Goal: Information Seeking & Learning: Learn about a topic

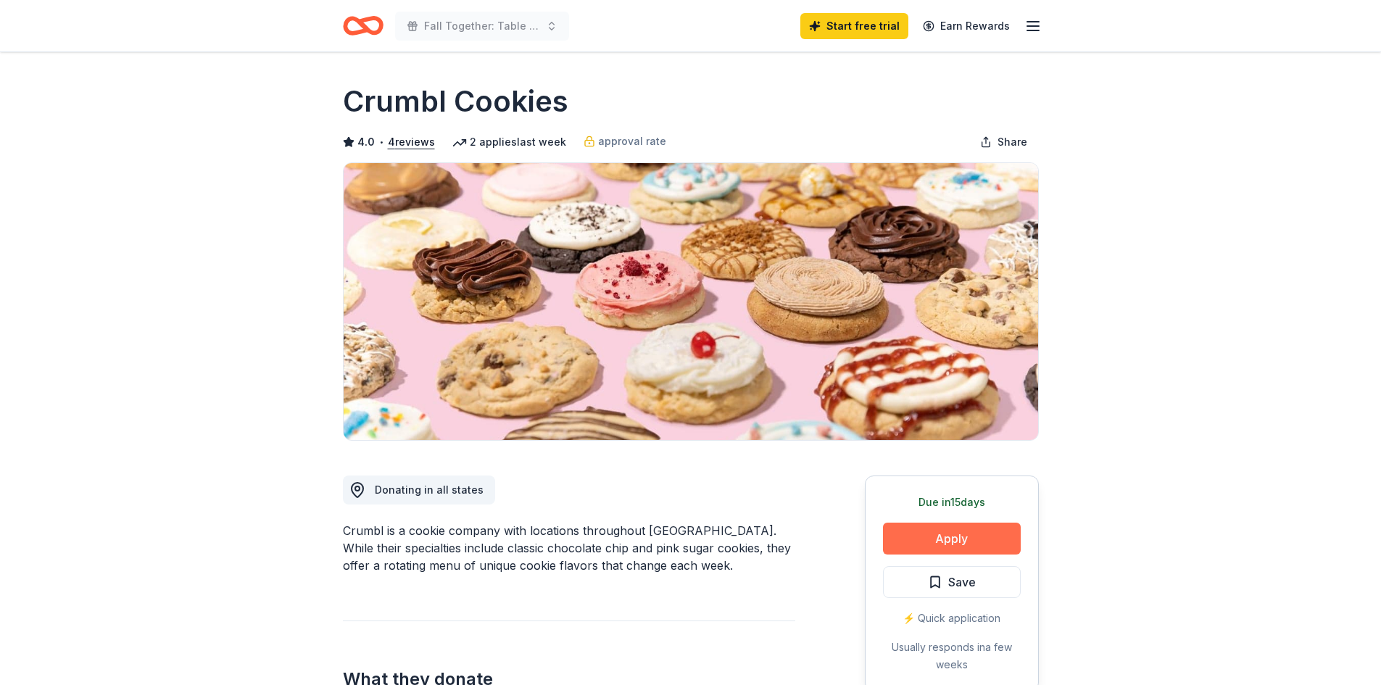
click at [947, 526] on button "Apply" at bounding box center [952, 539] width 138 height 32
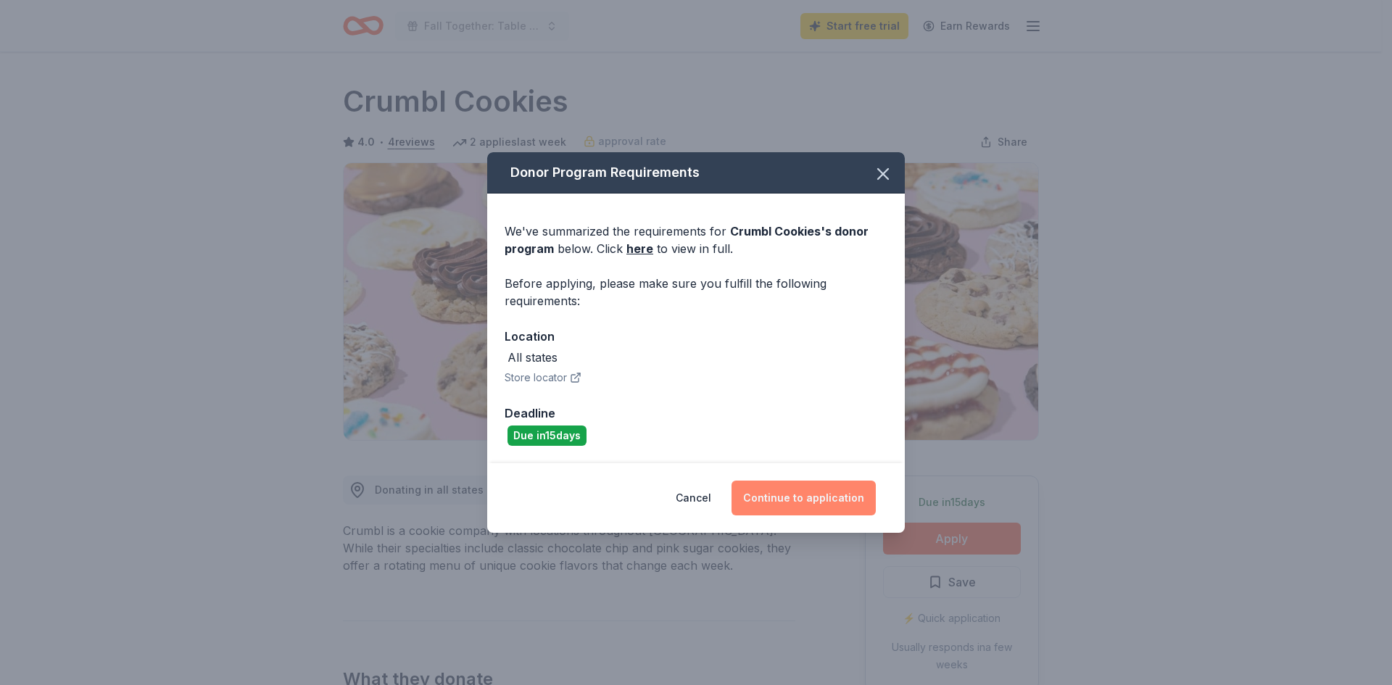
click at [799, 494] on button "Continue to application" at bounding box center [803, 498] width 144 height 35
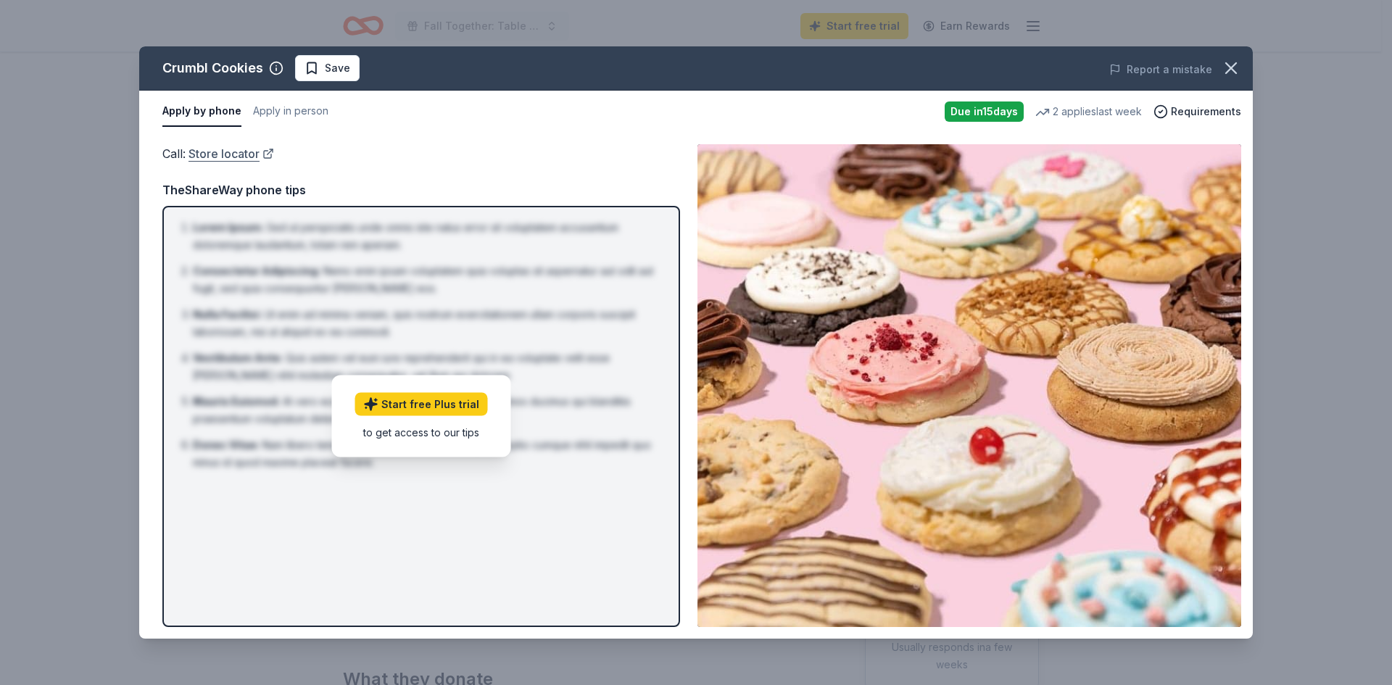
click at [227, 153] on link "Store locator" at bounding box center [231, 153] width 86 height 19
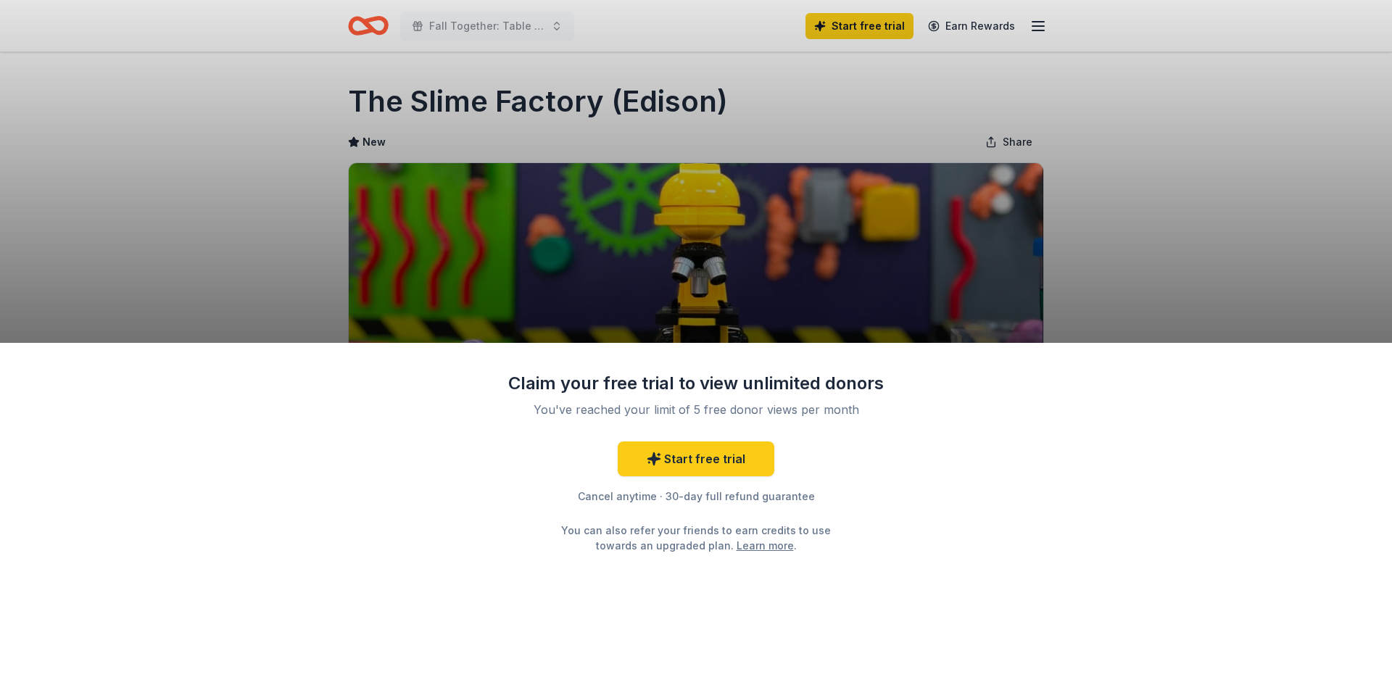
click at [1083, 201] on div "Claim your free trial to view unlimited donors You've reached your limit of 5 f…" at bounding box center [696, 342] width 1392 height 685
click at [577, 204] on div "Claim your free trial to view unlimited donors You've reached your limit of 5 f…" at bounding box center [696, 342] width 1392 height 685
click at [748, 546] on link "Learn more" at bounding box center [764, 545] width 57 height 15
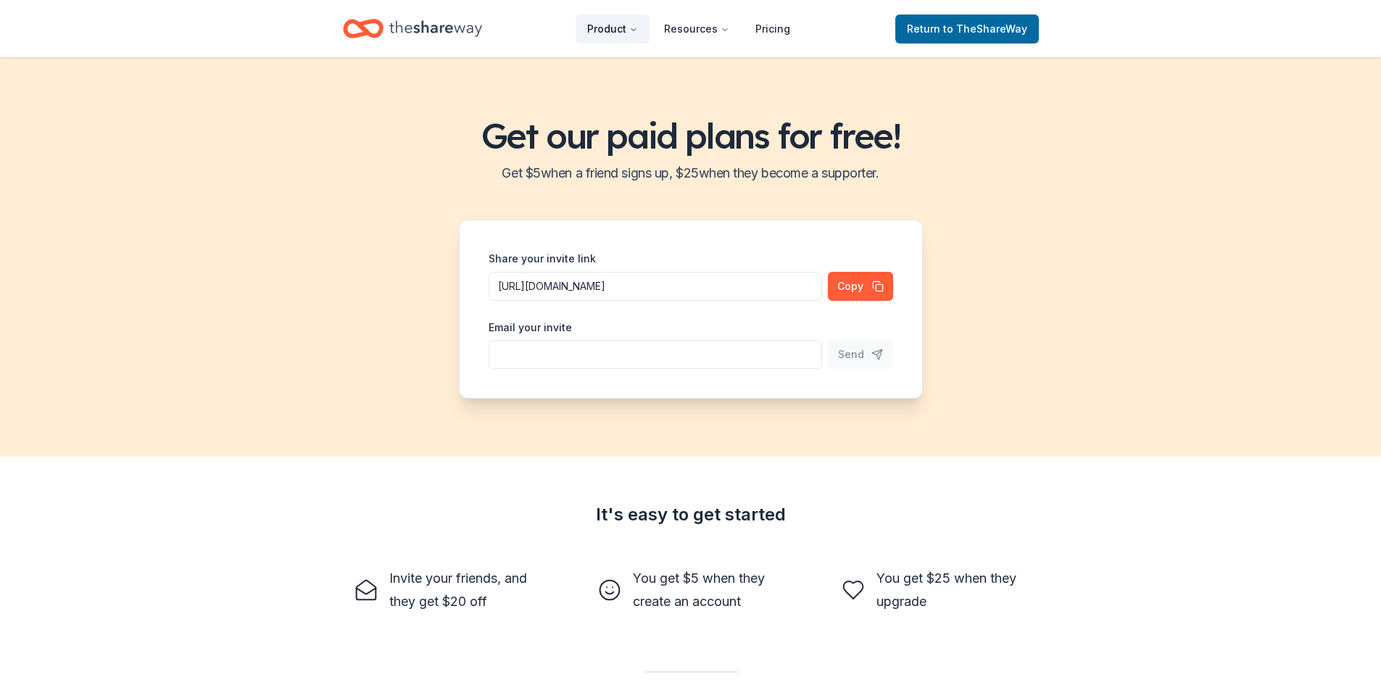
click at [627, 29] on button "Product" at bounding box center [612, 28] width 74 height 29
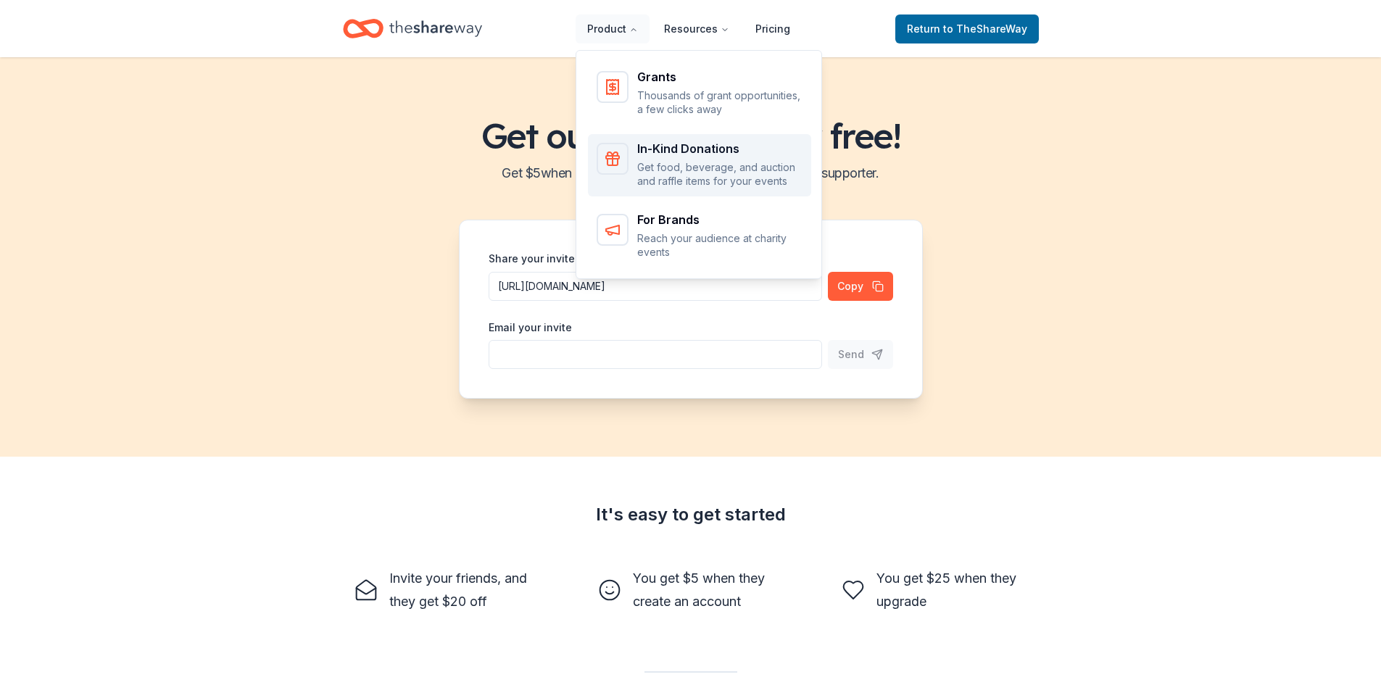
click at [714, 174] on p "Get food, beverage, and auction and raffle items for your events" at bounding box center [719, 174] width 165 height 28
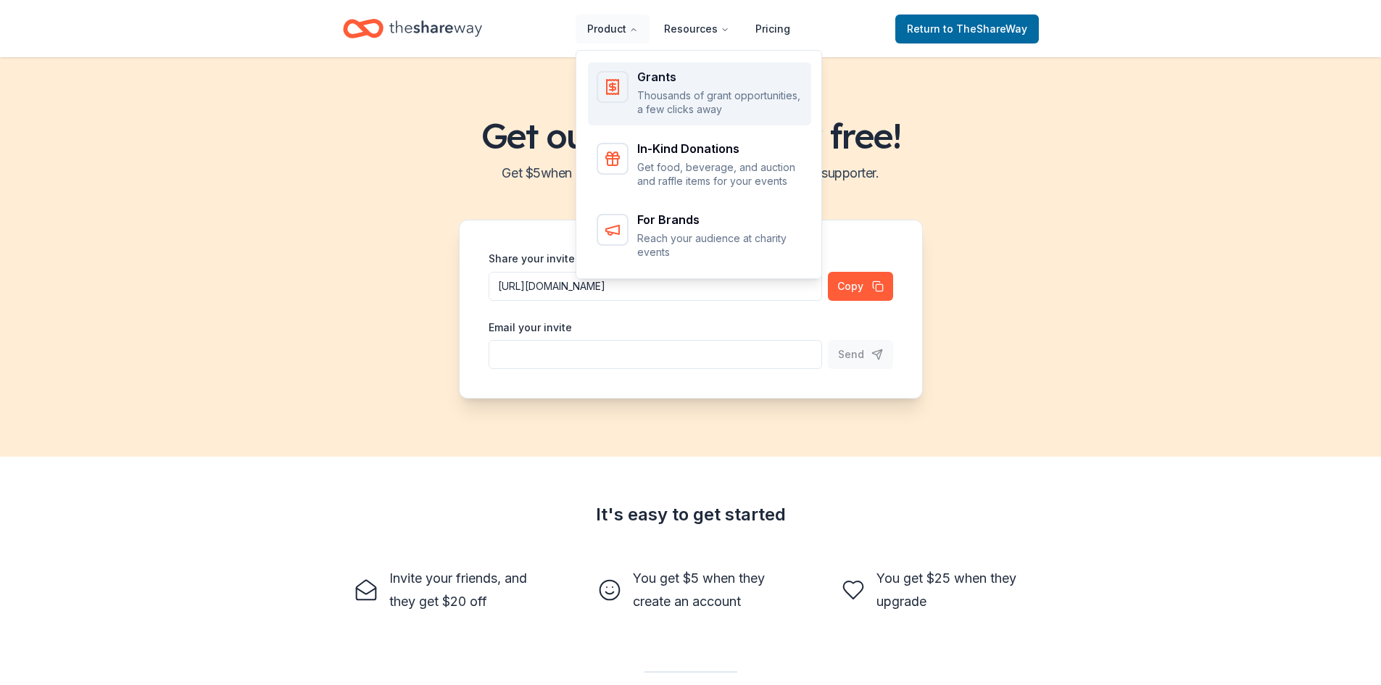
click at [662, 90] on p "Thousands of grant opportunities, a few clicks away" at bounding box center [719, 102] width 165 height 28
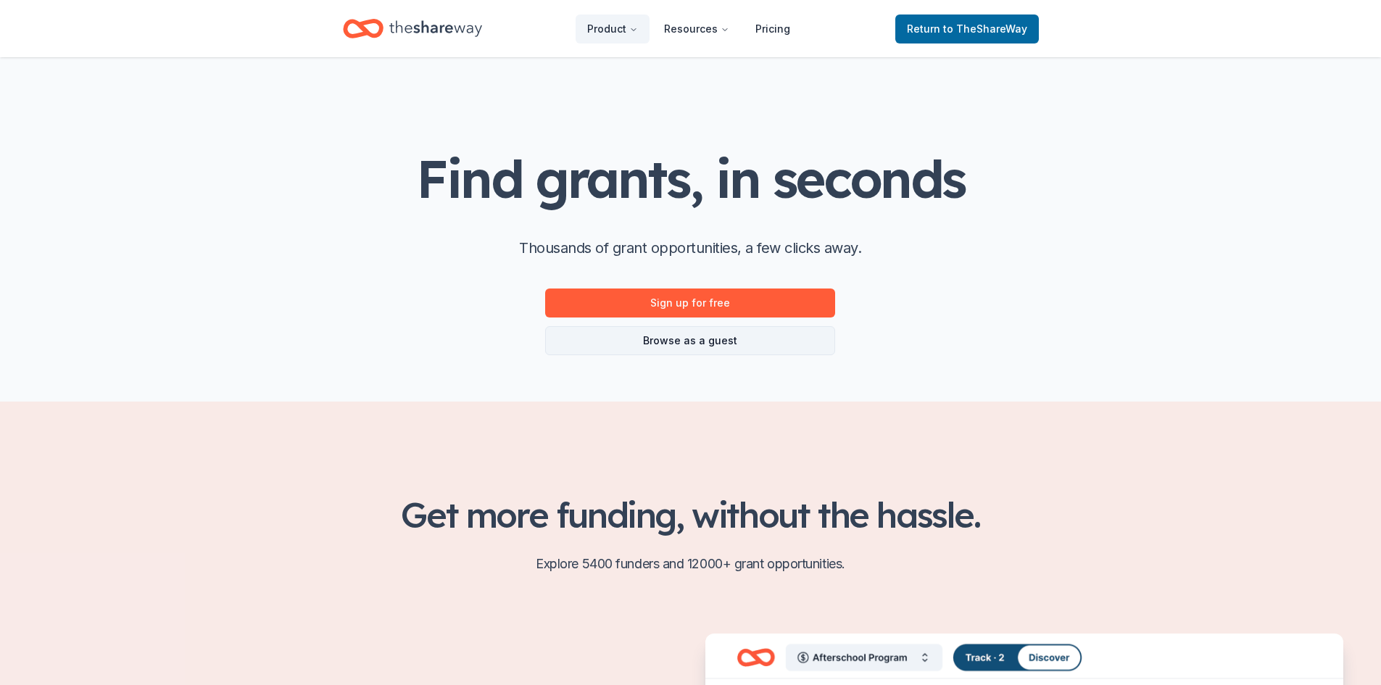
click at [714, 349] on link "Browse as a guest" at bounding box center [690, 340] width 290 height 29
click at [715, 345] on link "Browse as a guest" at bounding box center [690, 340] width 290 height 29
click at [759, 342] on link "Browse as a guest" at bounding box center [690, 340] width 290 height 29
